Goal: Find specific page/section: Find specific page/section

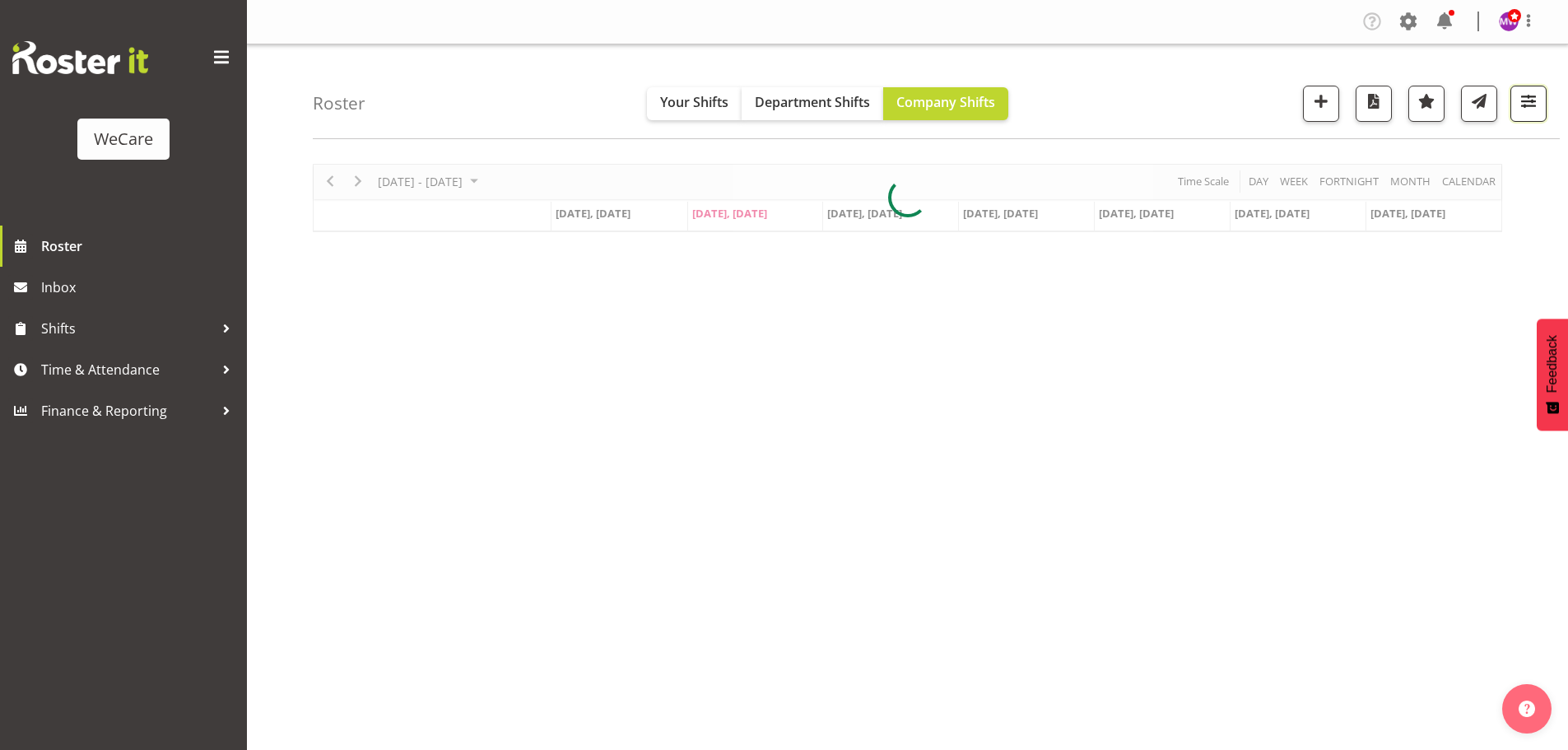
click at [1516, 115] on button "button" at bounding box center [1529, 104] width 36 height 36
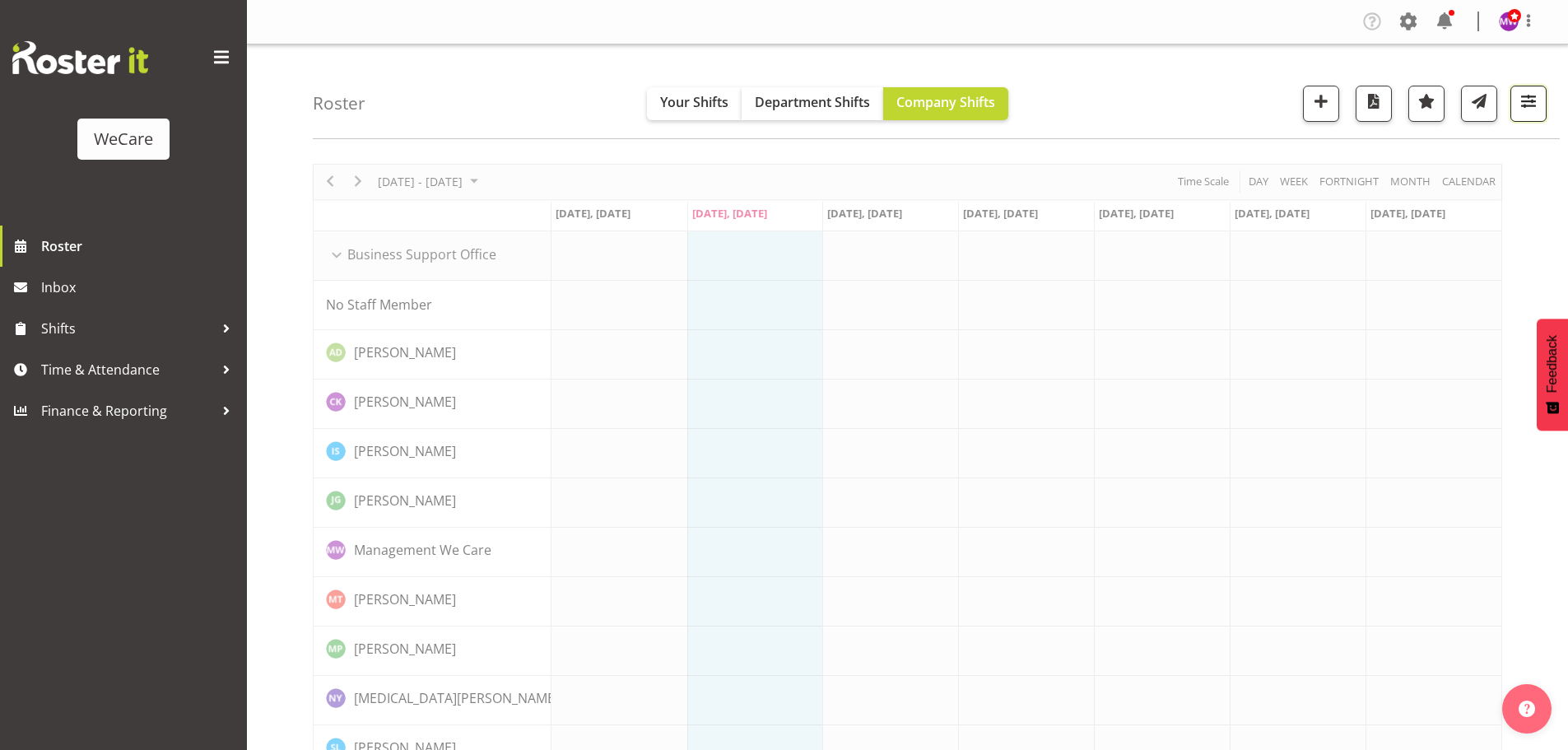
click at [1519, 108] on span "button" at bounding box center [1528, 101] width 21 height 21
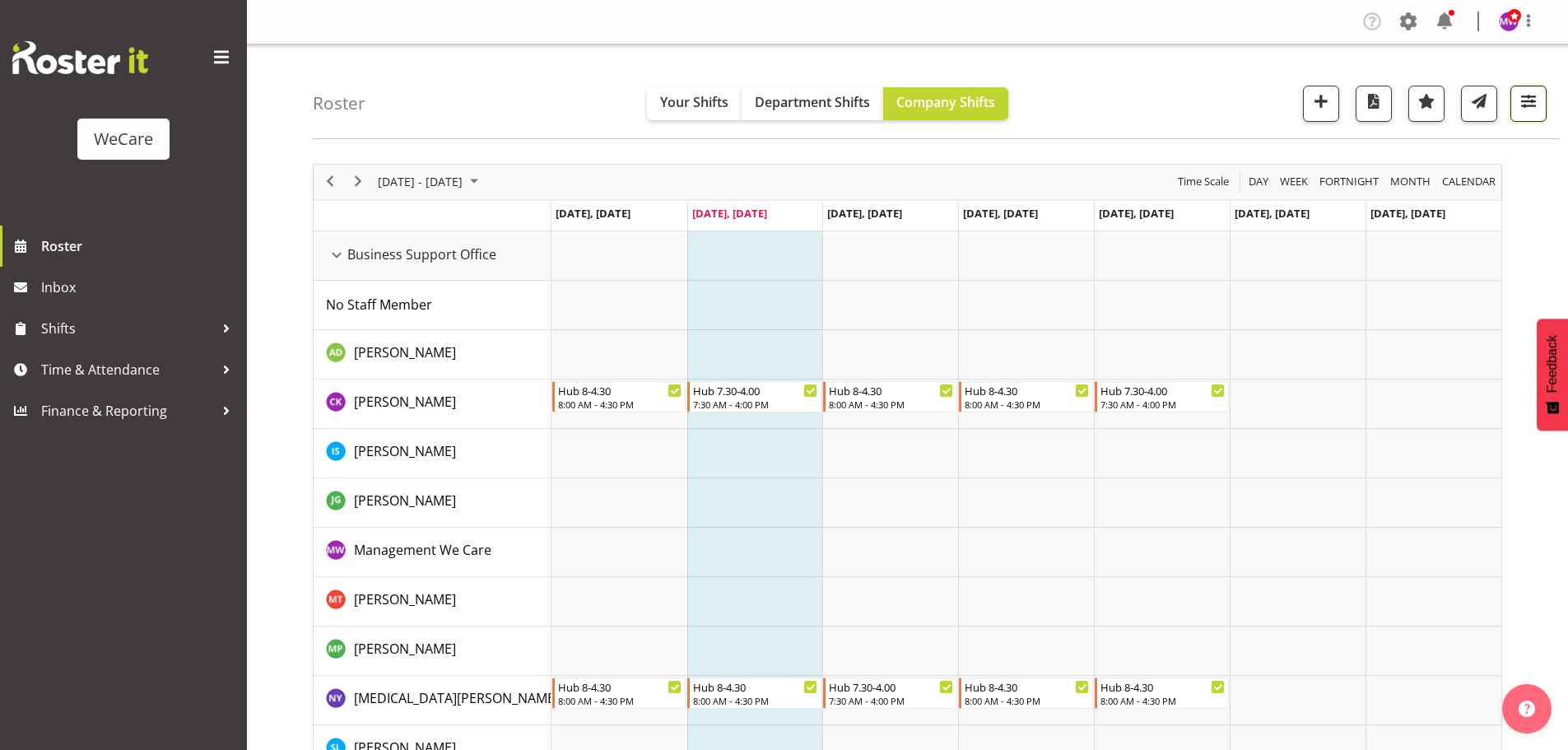
click at [1538, 111] on span "button" at bounding box center [1528, 101] width 21 height 21
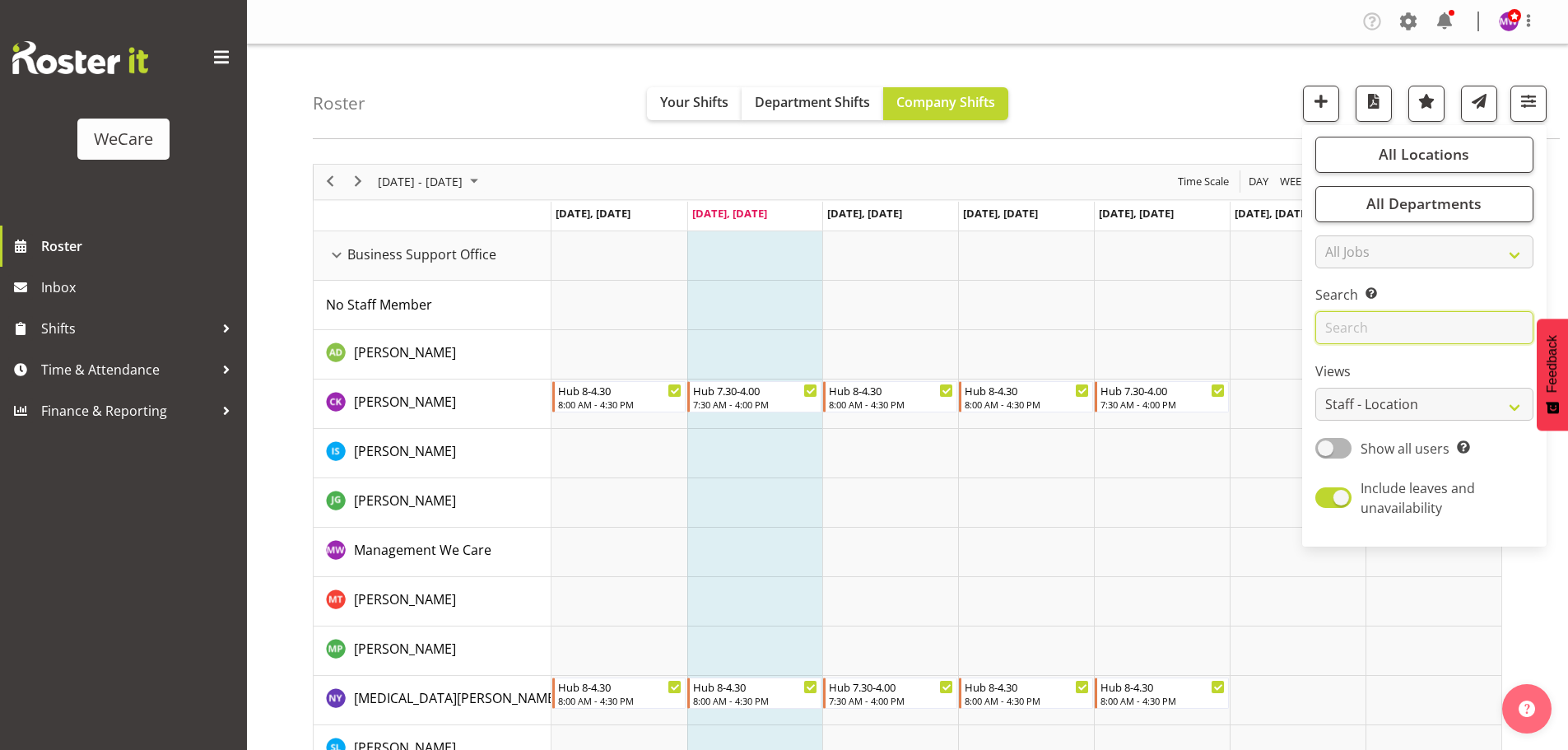
click at [1416, 328] on input "text" at bounding box center [1425, 327] width 218 height 33
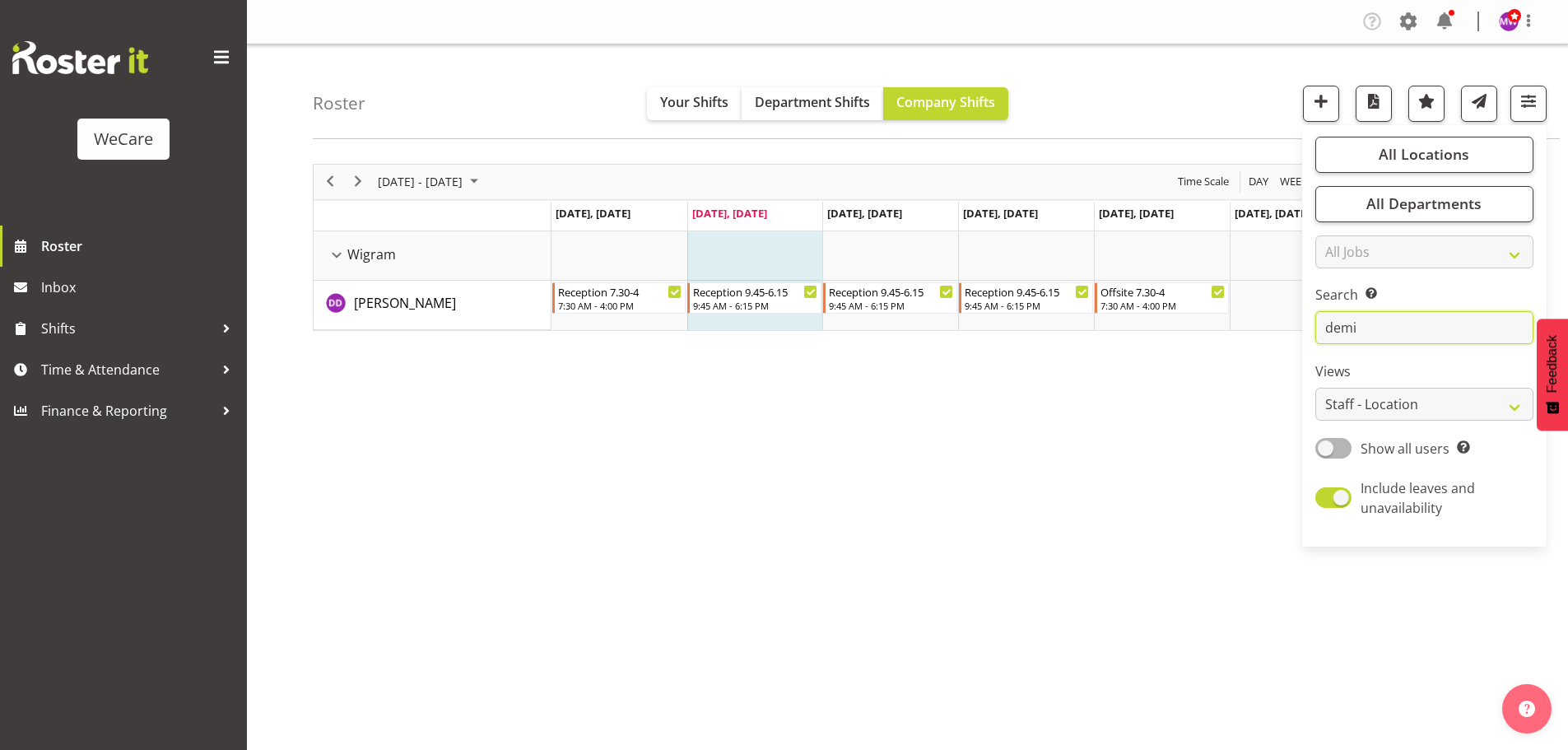
type input "demi"
click at [999, 462] on div "[DATE] - [DATE] [DATE] Day Week Fortnight Month calendar Month Agenda Time Scal…" at bounding box center [940, 480] width 1255 height 659
